Goal: Task Accomplishment & Management: Manage account settings

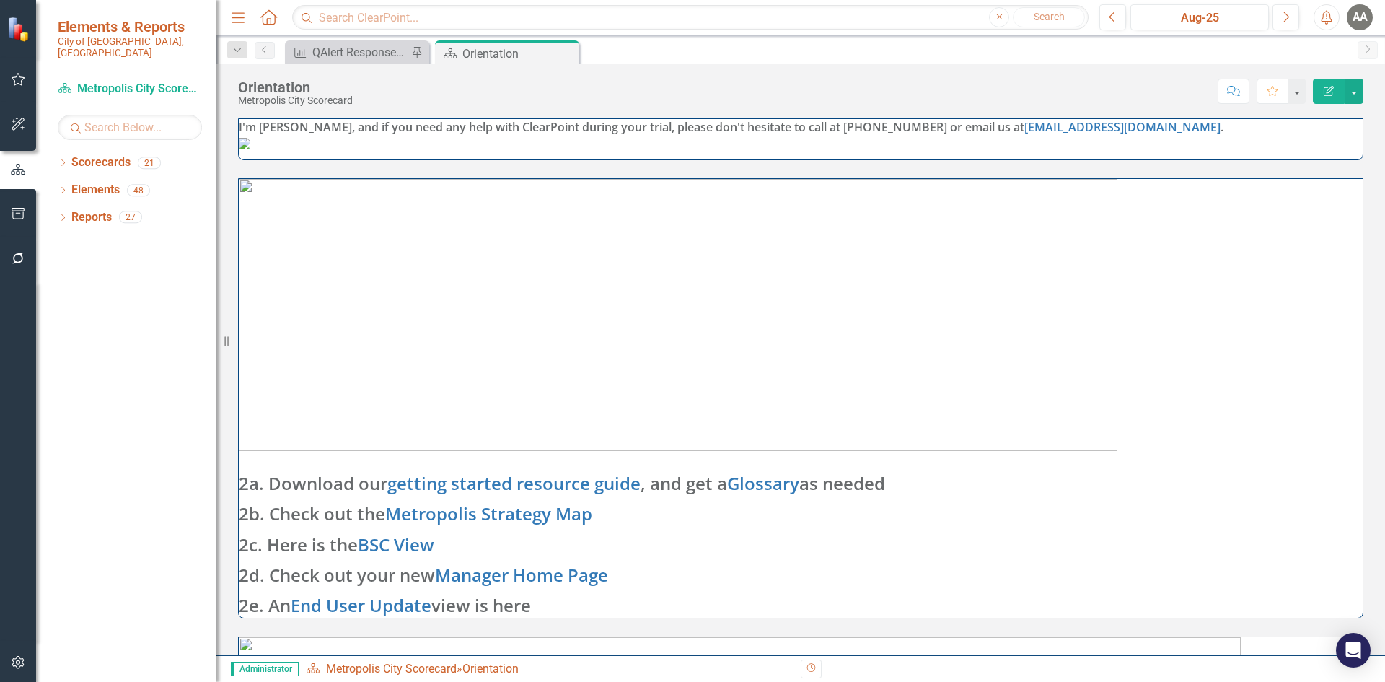
click at [1364, 18] on div "AA" at bounding box center [1359, 17] width 26 height 26
click at [19, 663] on icon "button" at bounding box center [18, 662] width 15 height 12
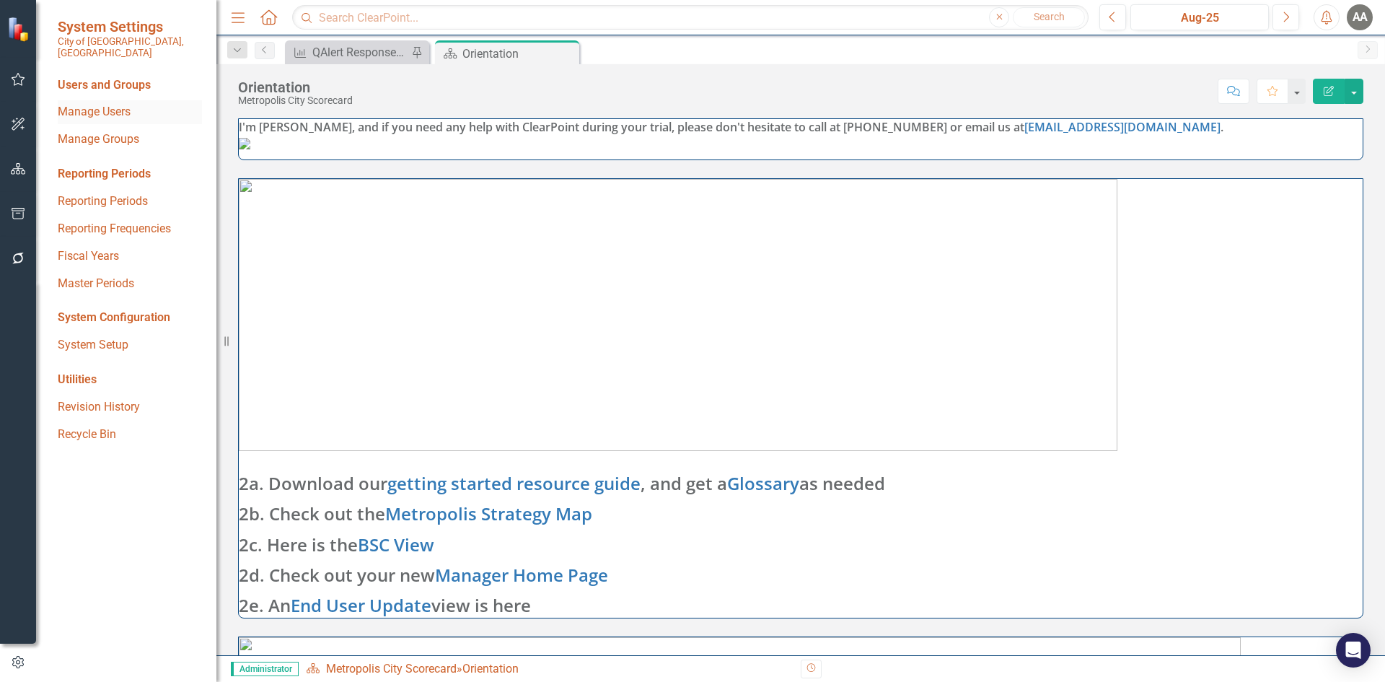
click at [105, 104] on link "Manage Users" at bounding box center [130, 112] width 144 height 17
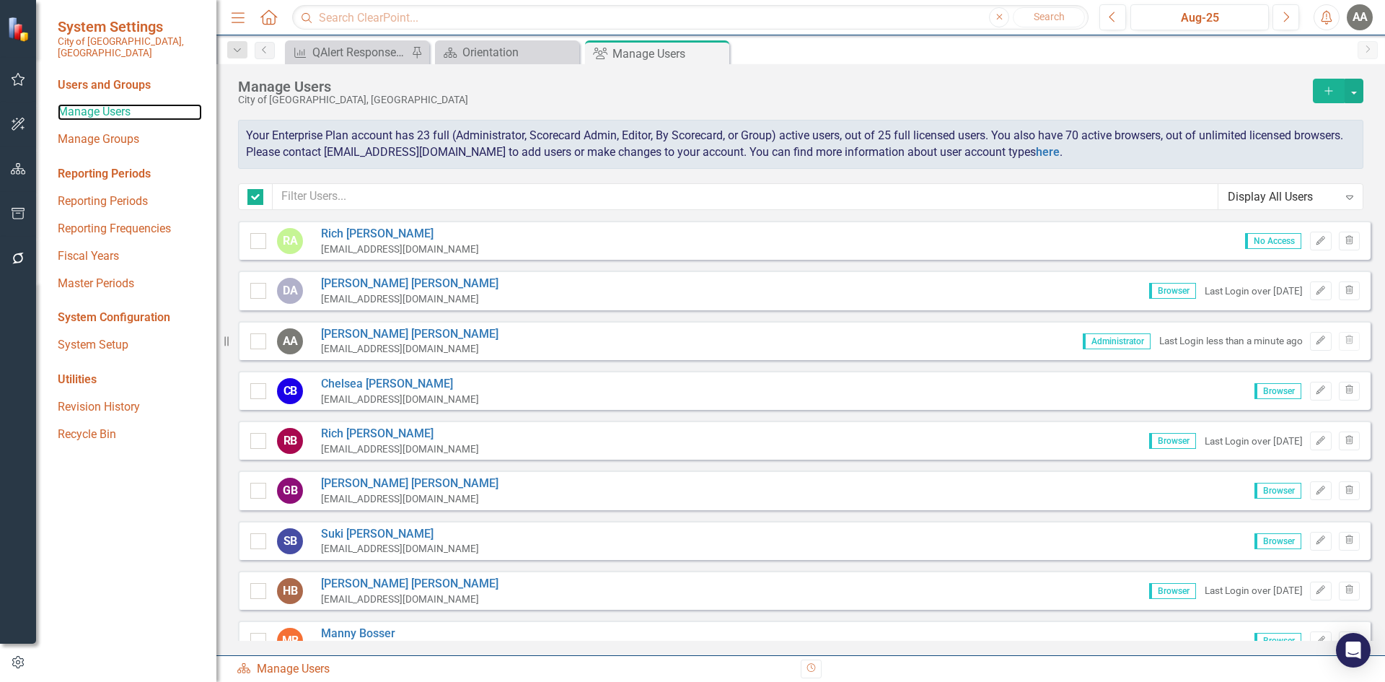
checkbox input "false"
click at [1315, 237] on icon "Edit" at bounding box center [1320, 241] width 11 height 9
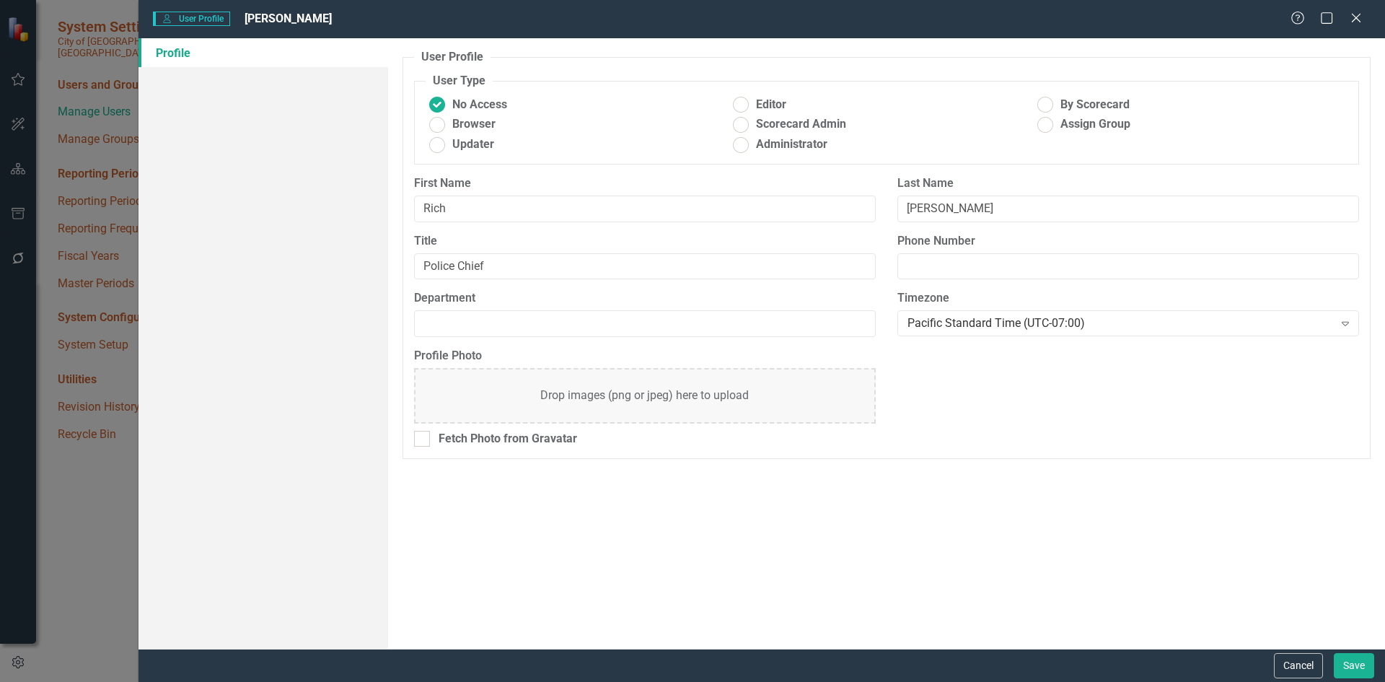
click at [1355, 10] on div "User User Profile [PERSON_NAME] Help Maximize Close" at bounding box center [761, 19] width 1246 height 38
click at [1354, 18] on icon "Close" at bounding box center [1355, 18] width 18 height 14
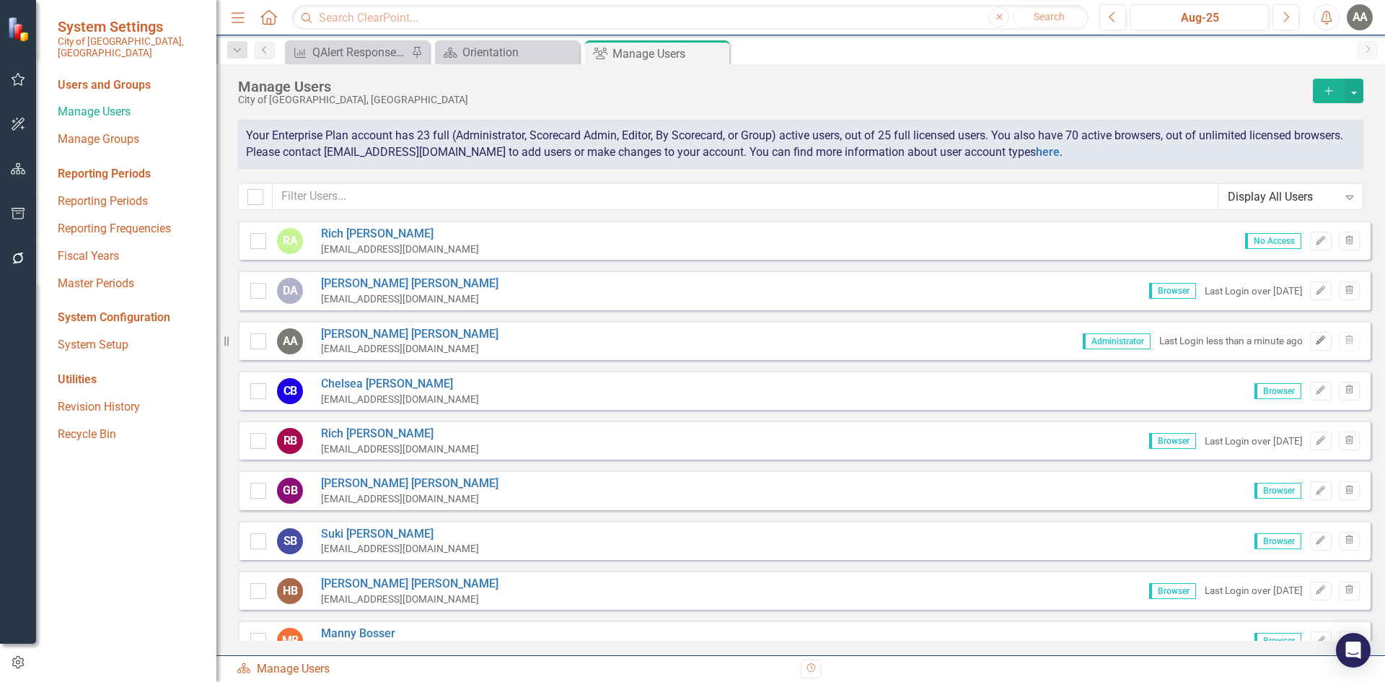
click at [1315, 345] on icon "Edit" at bounding box center [1320, 340] width 11 height 9
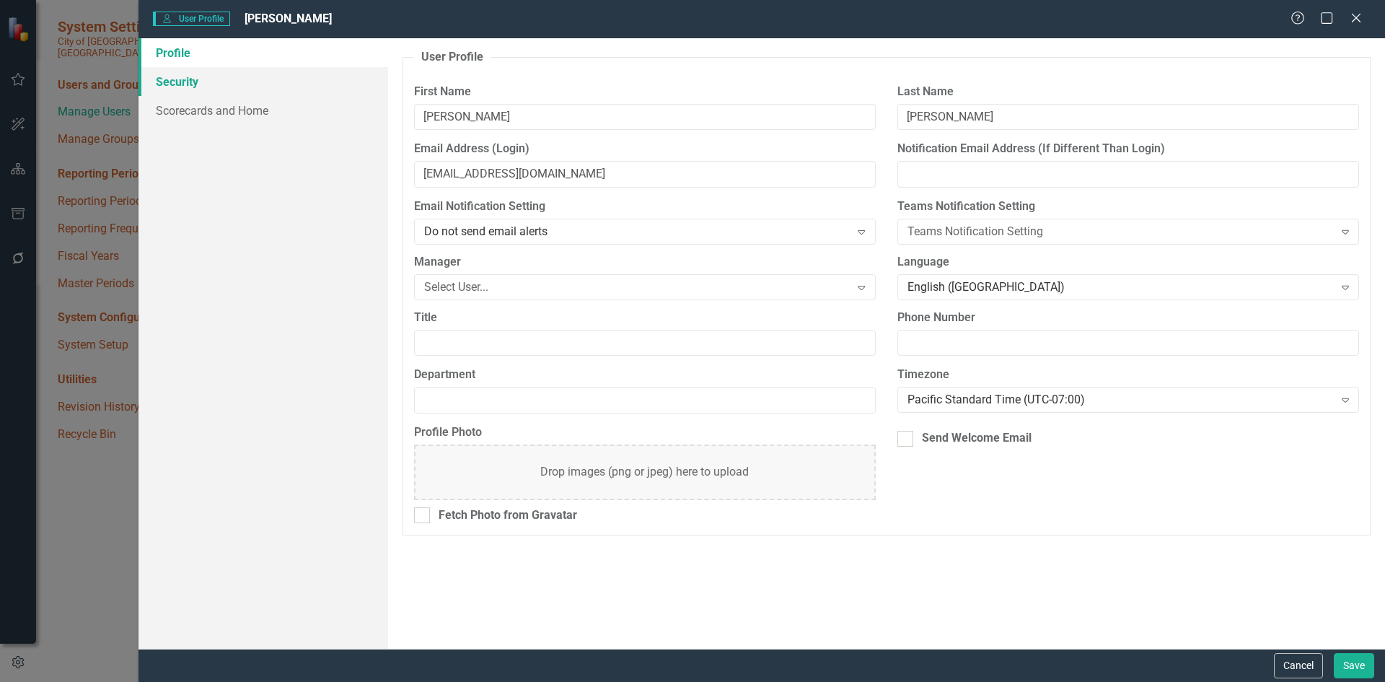
click at [195, 82] on link "Security" at bounding box center [263, 81] width 250 height 29
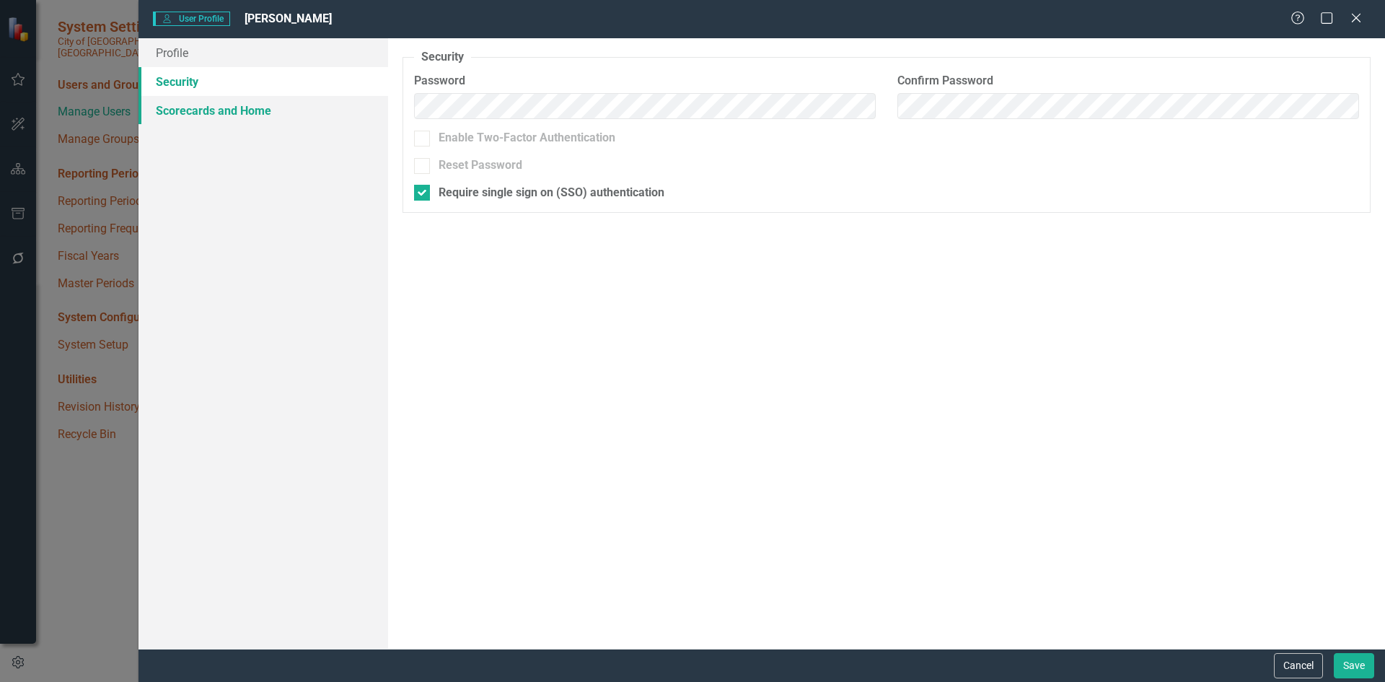
click at [217, 113] on link "Scorecards and Home" at bounding box center [263, 110] width 250 height 29
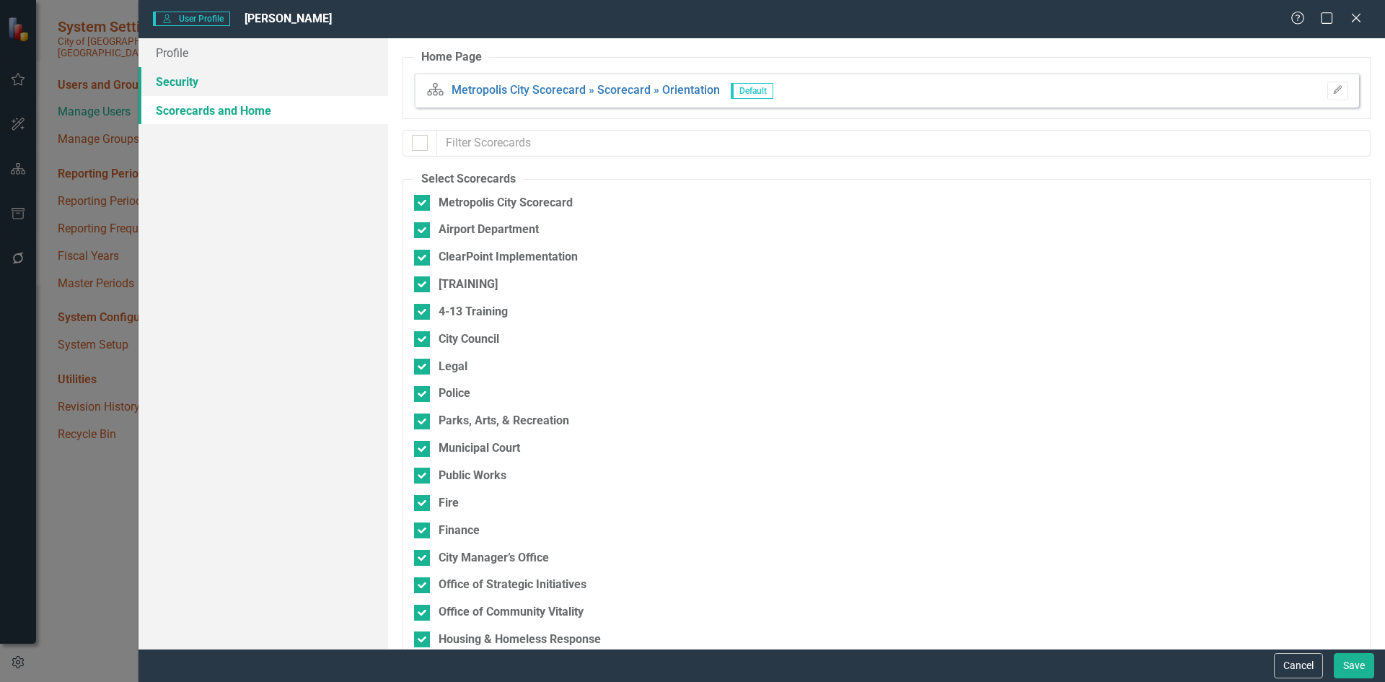
click at [193, 74] on link "Security" at bounding box center [263, 81] width 250 height 29
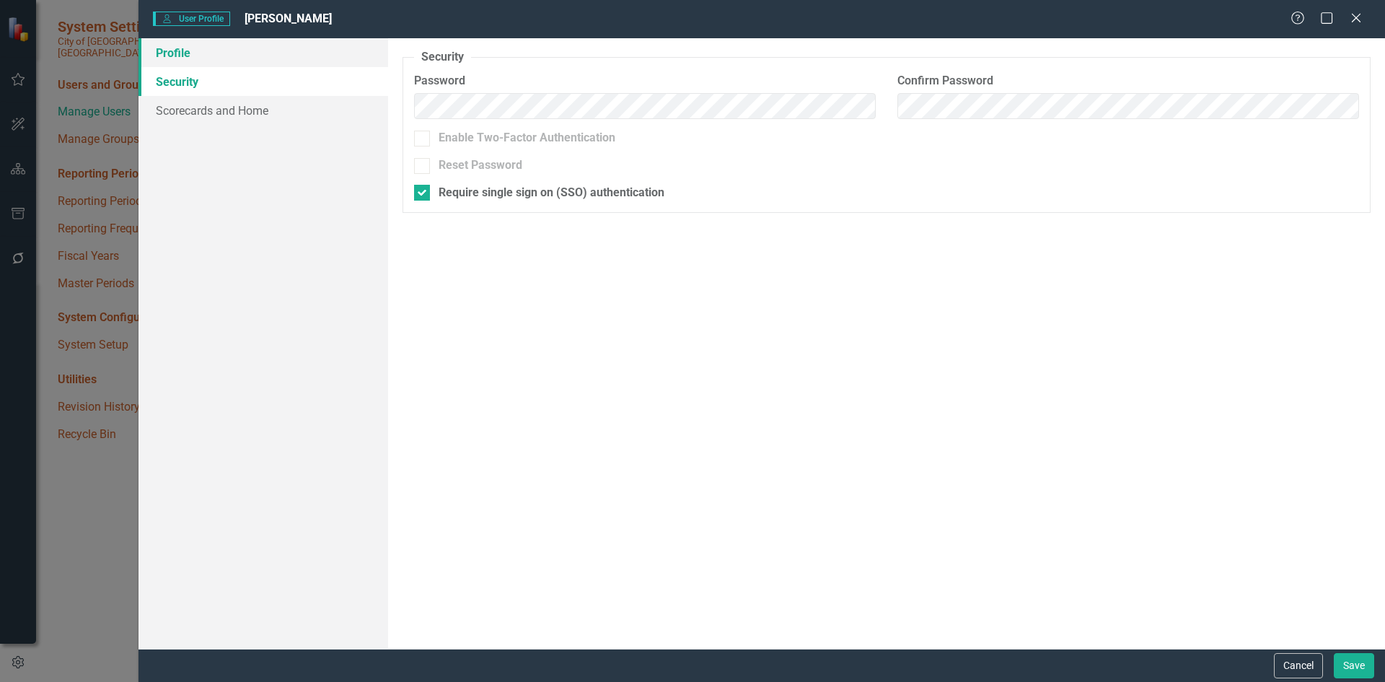
click at [184, 50] on link "Profile" at bounding box center [263, 52] width 250 height 29
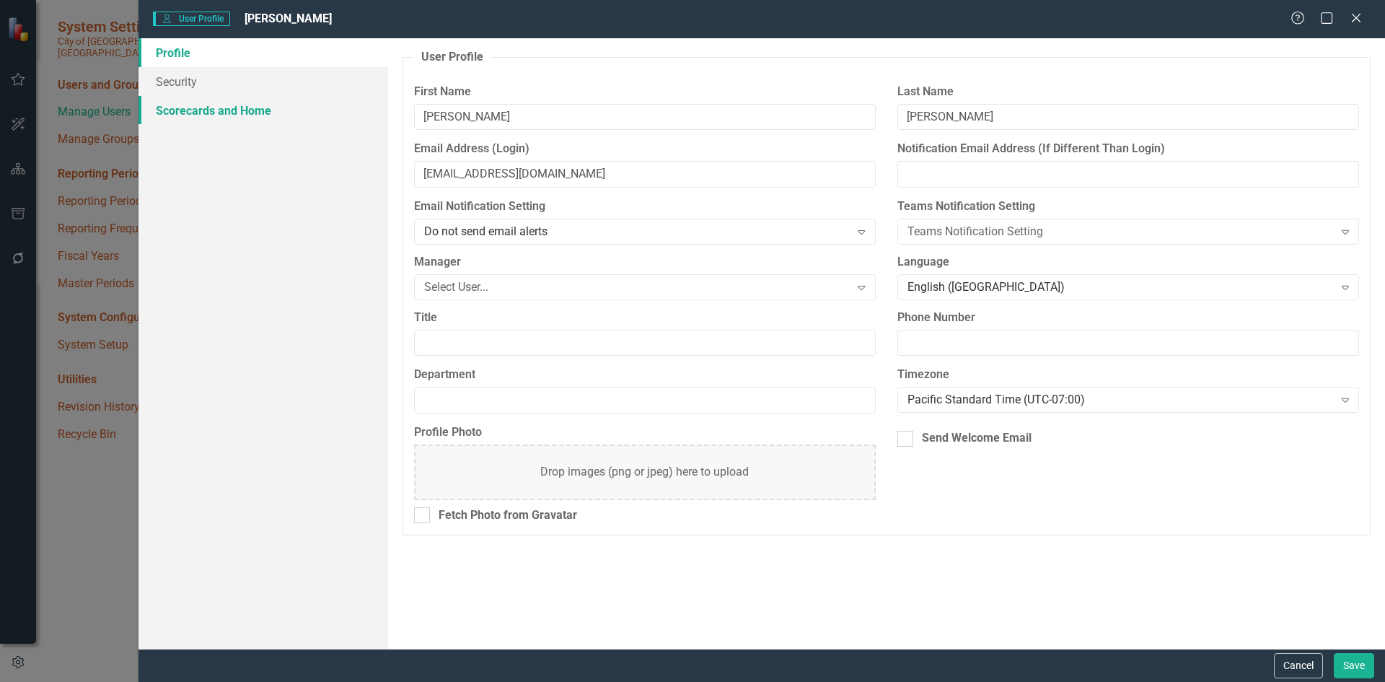
click at [219, 110] on link "Scorecards and Home" at bounding box center [263, 110] width 250 height 29
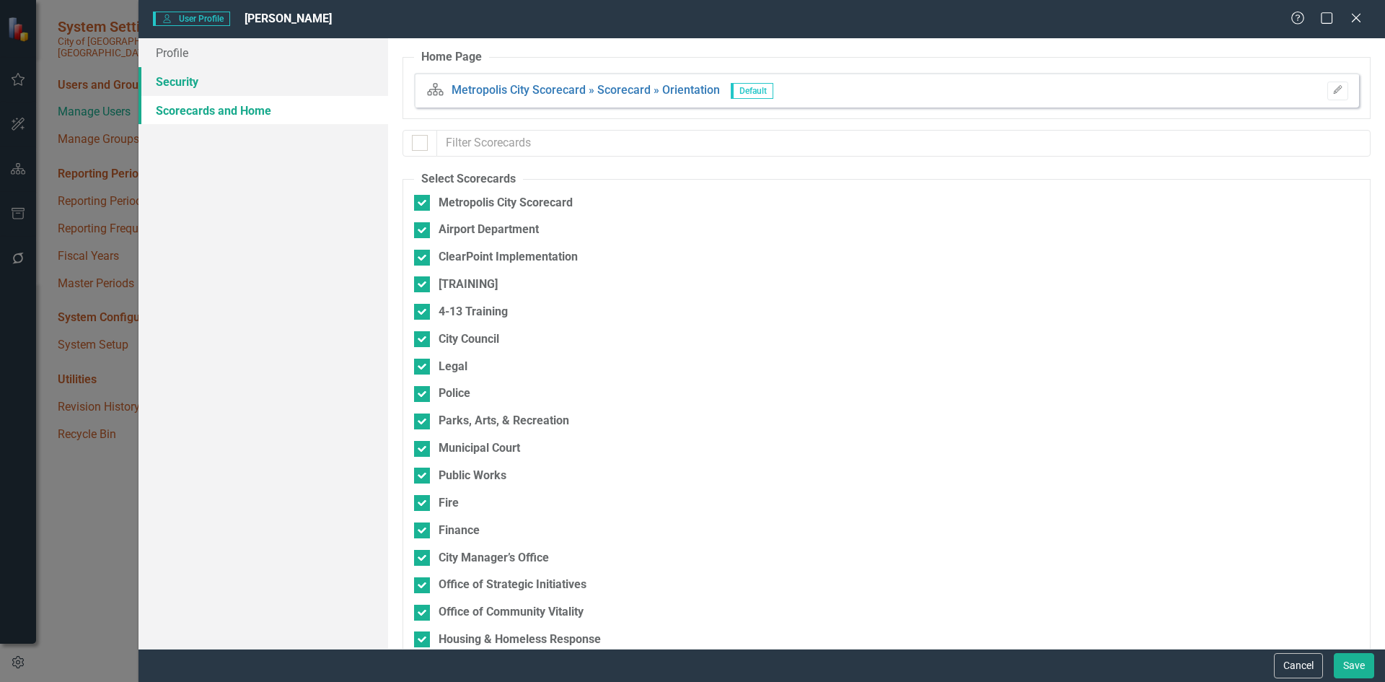
click at [205, 76] on link "Security" at bounding box center [263, 81] width 250 height 29
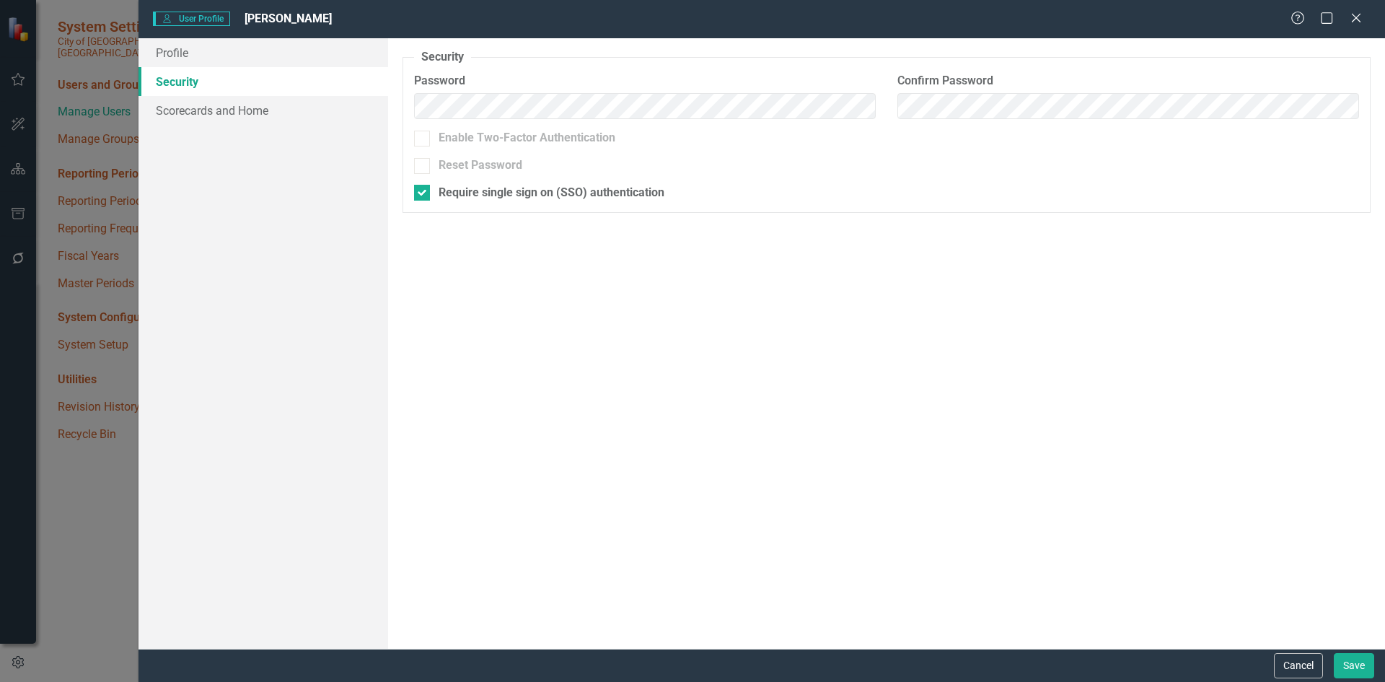
click at [1075, 156] on fieldset "Security As an administrator, you can use this page to set the user's password,…" at bounding box center [886, 131] width 968 height 164
click at [1355, 22] on icon "Close" at bounding box center [1355, 18] width 18 height 14
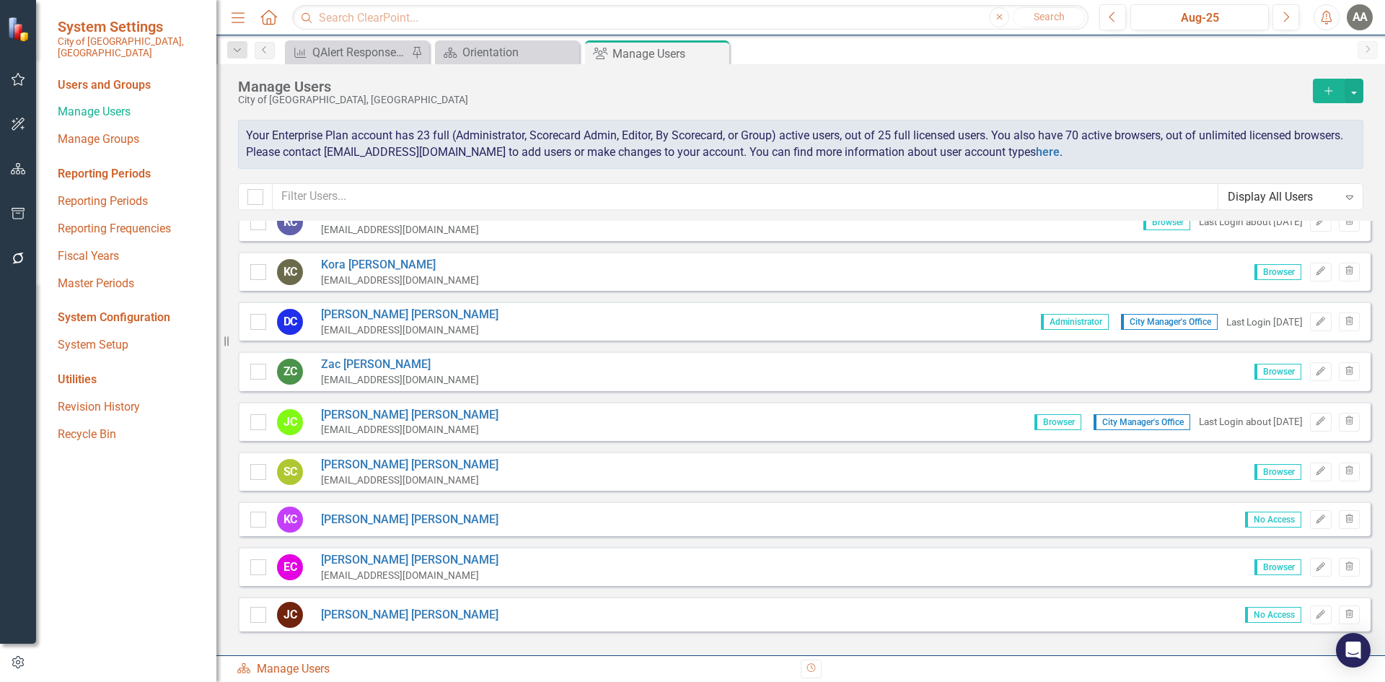
scroll to position [721, 0]
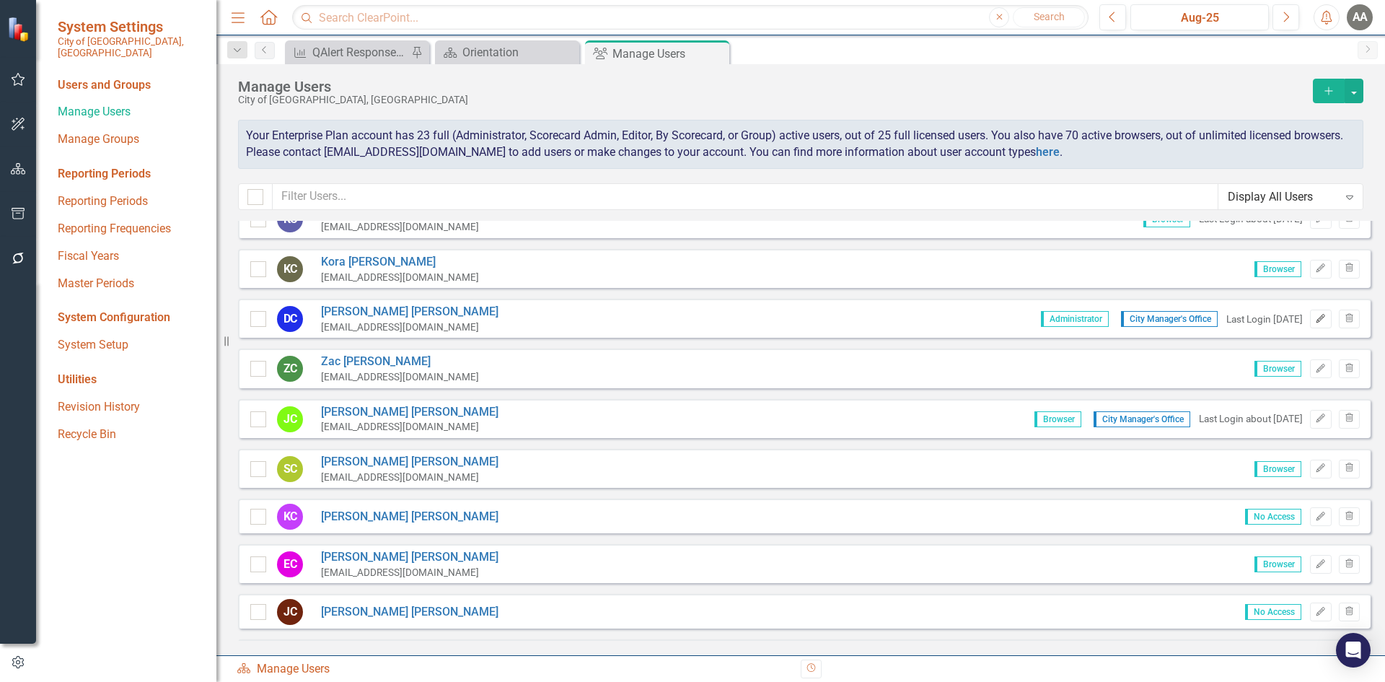
click at [1316, 318] on icon "button" at bounding box center [1320, 318] width 9 height 9
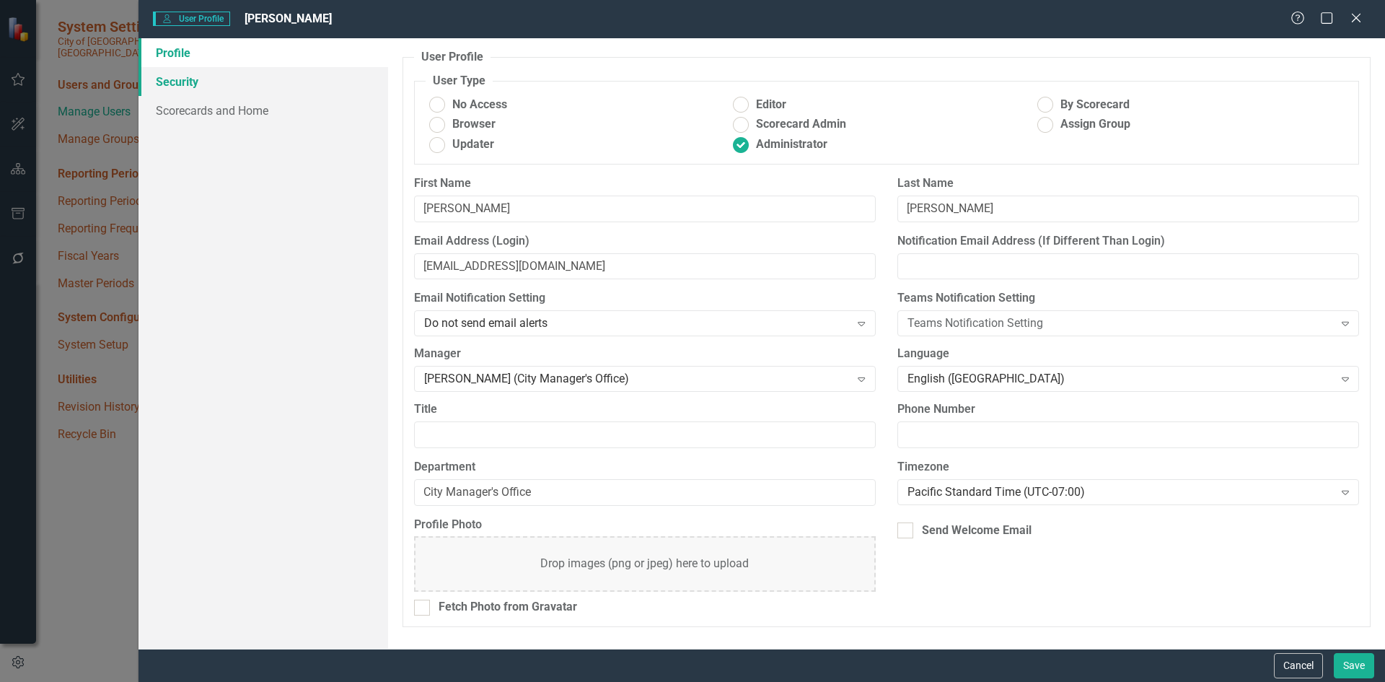
click at [186, 87] on link "Security" at bounding box center [263, 81] width 250 height 29
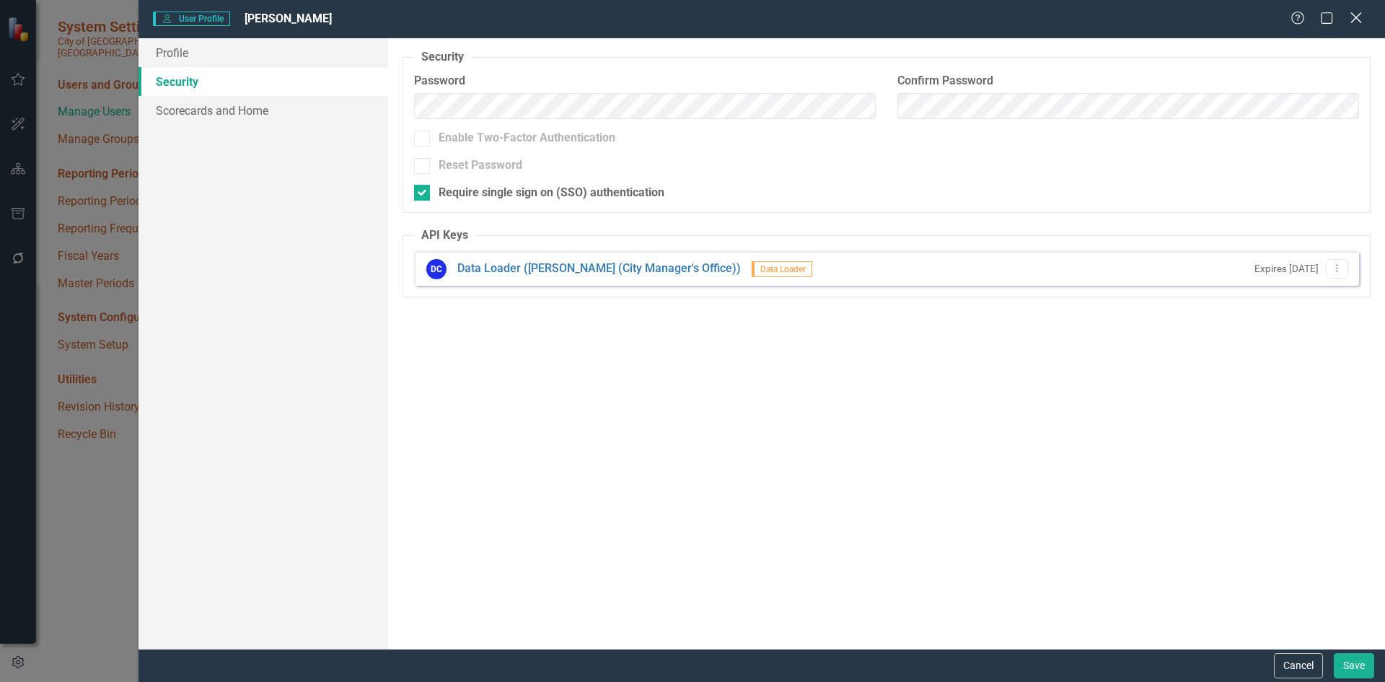
click at [1349, 17] on icon "Close" at bounding box center [1355, 18] width 18 height 14
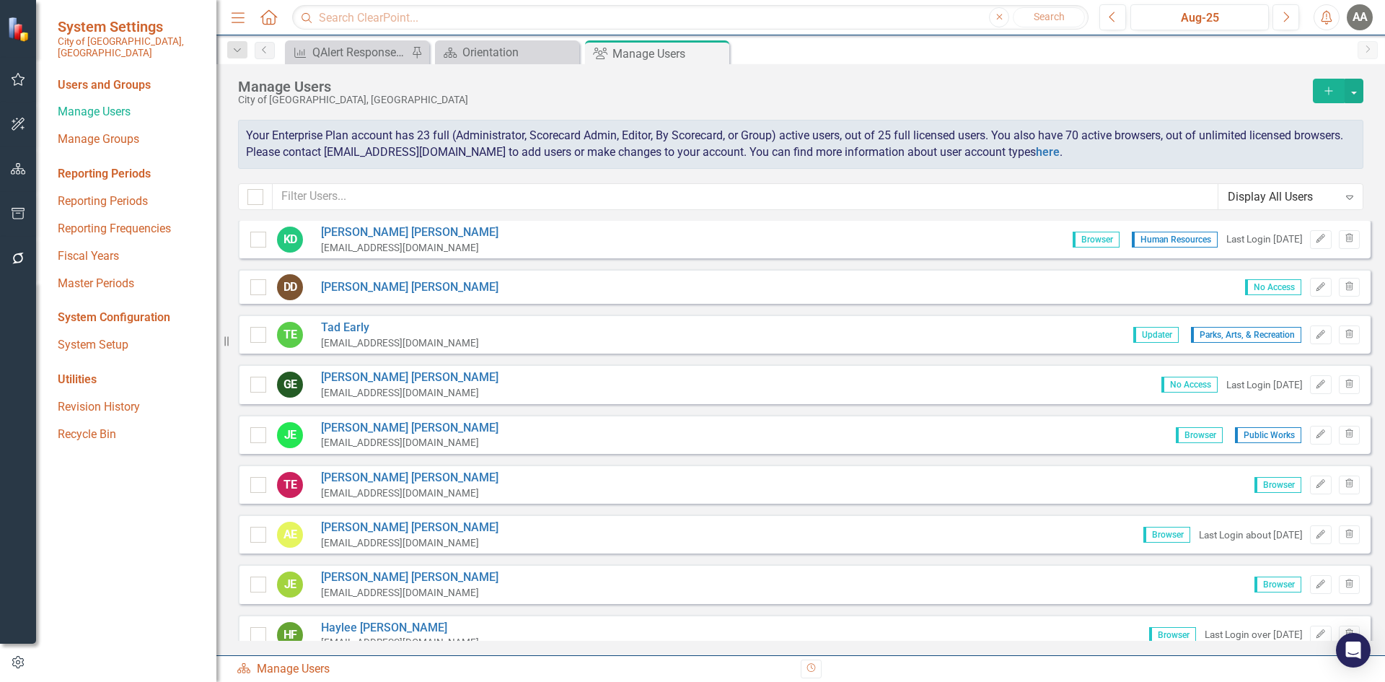
scroll to position [1587, 0]
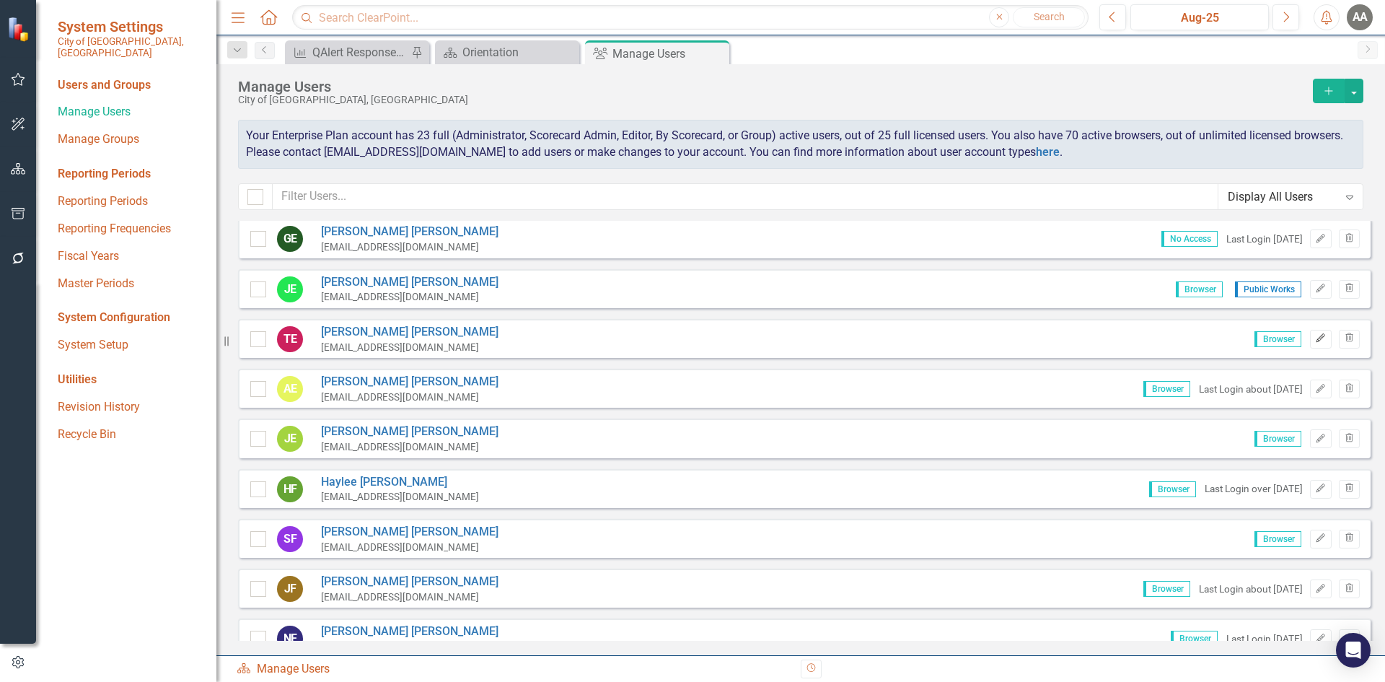
click at [1315, 340] on icon "Edit" at bounding box center [1320, 338] width 11 height 9
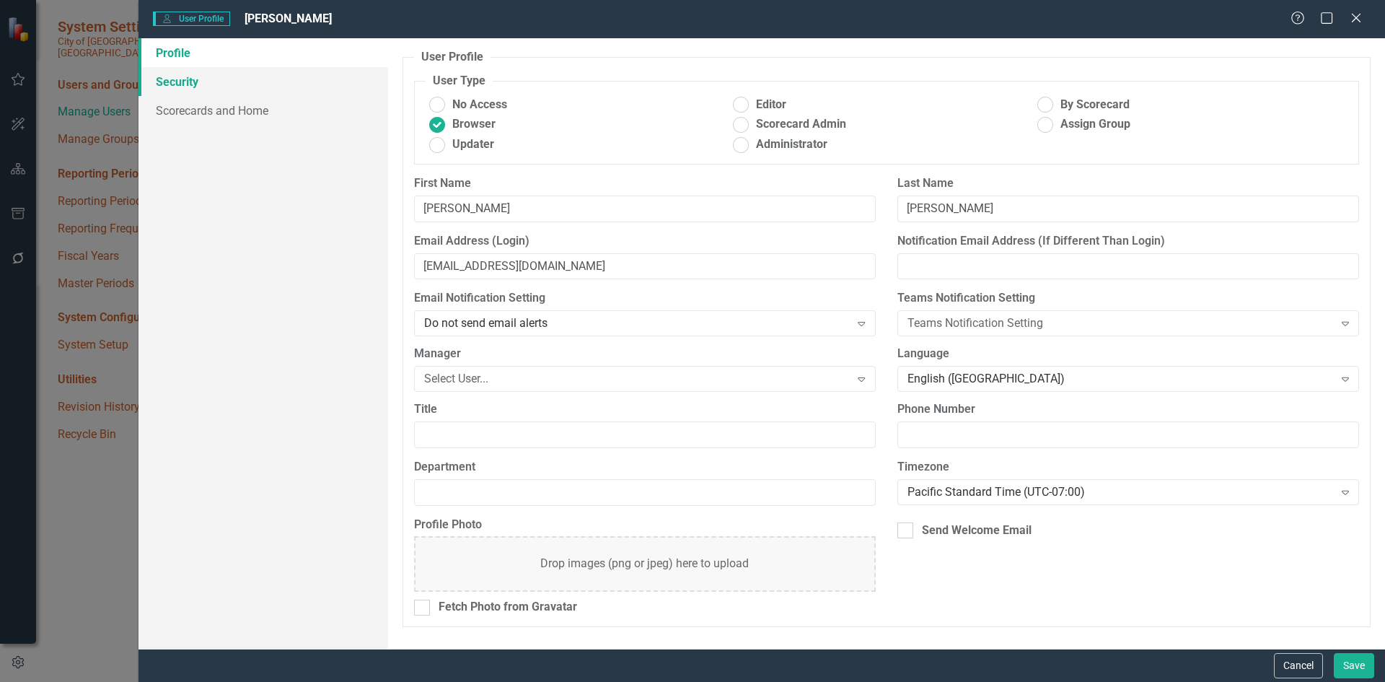
click at [199, 88] on link "Security" at bounding box center [263, 81] width 250 height 29
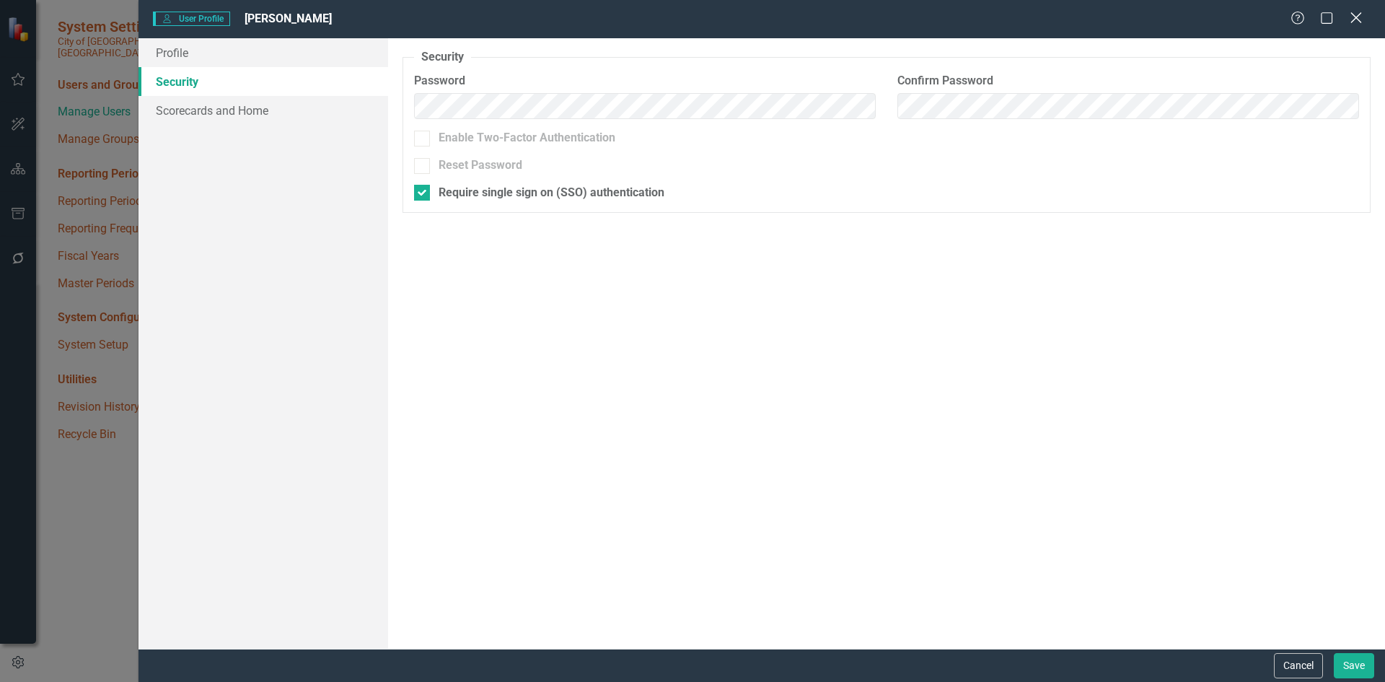
click at [1351, 18] on icon "Close" at bounding box center [1355, 18] width 18 height 14
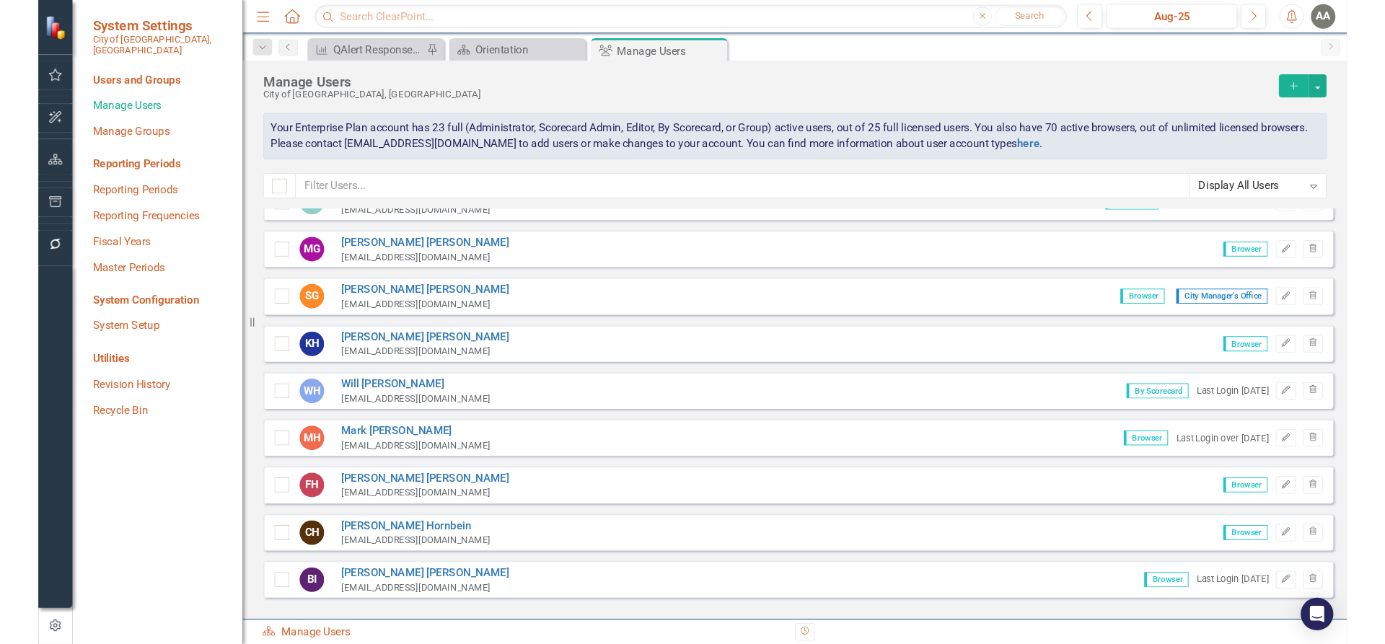
scroll to position [2308, 0]
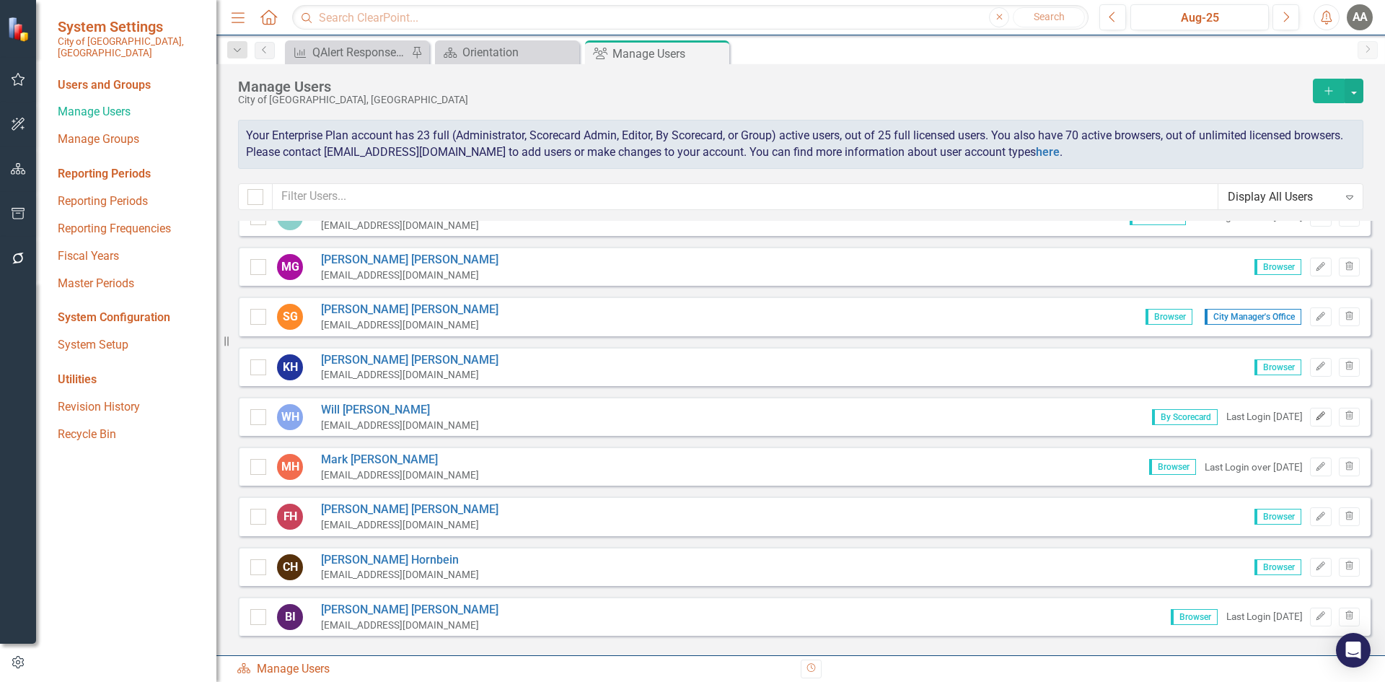
click at [1316, 420] on icon "button" at bounding box center [1320, 416] width 9 height 9
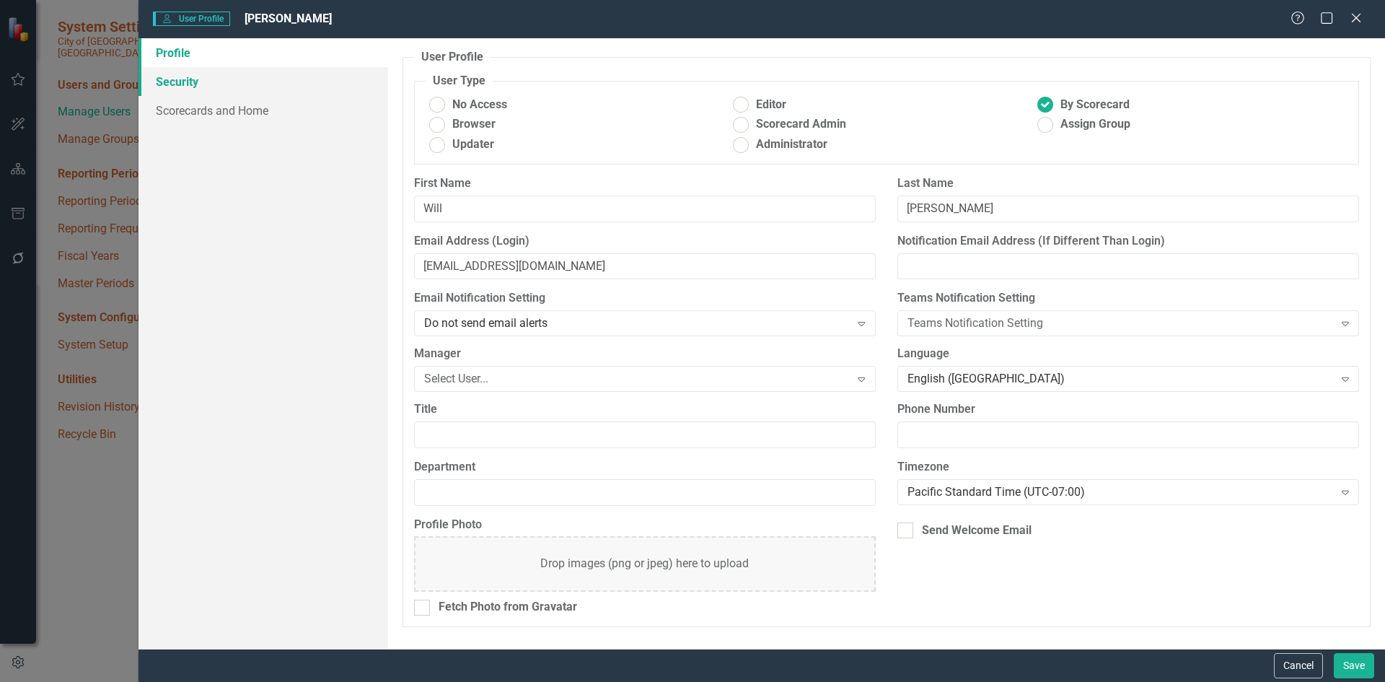
click at [172, 81] on link "Security" at bounding box center [263, 81] width 250 height 29
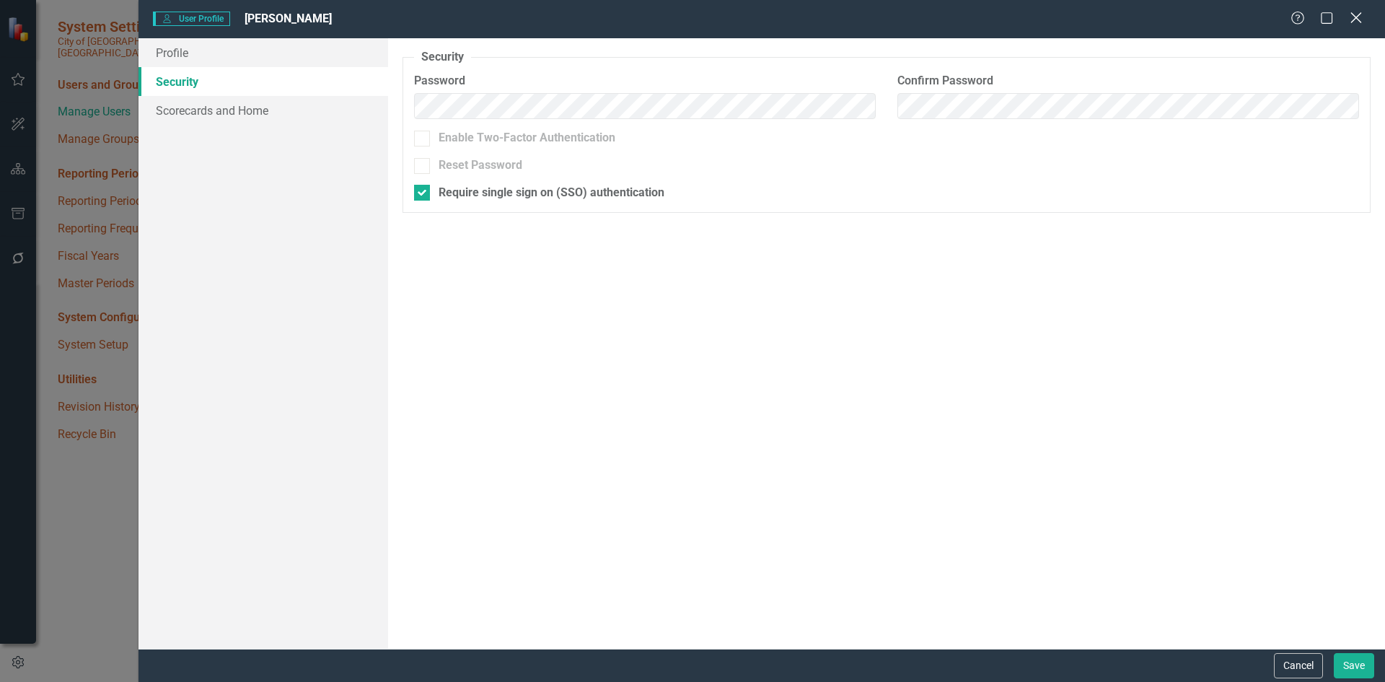
click at [1356, 25] on div "Close" at bounding box center [1355, 18] width 18 height 19
